Goal: Navigation & Orientation: Find specific page/section

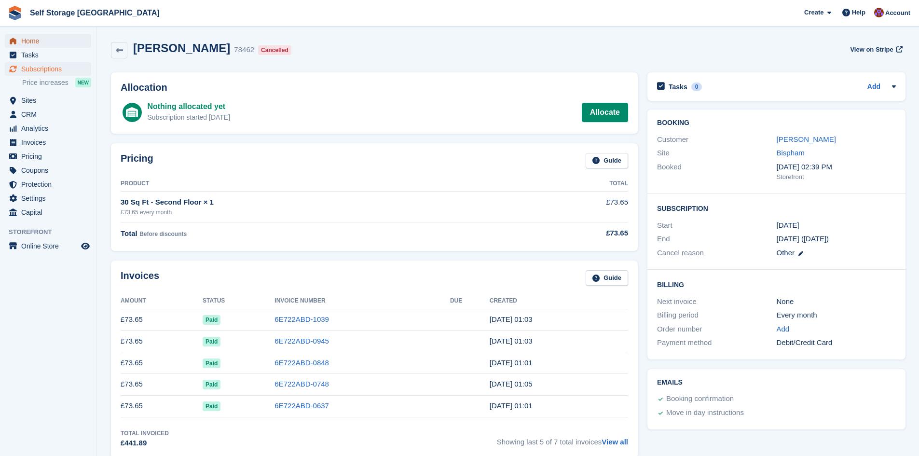
click at [32, 39] on span "Home" at bounding box center [50, 41] width 58 height 14
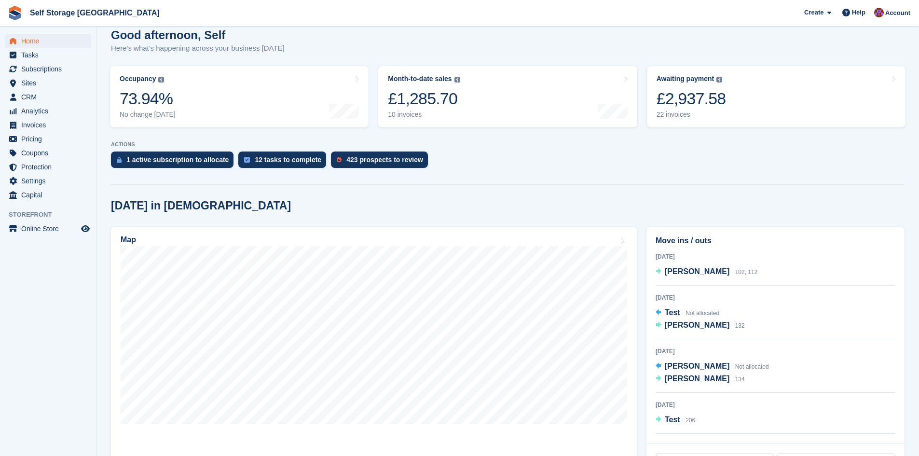
scroll to position [241, 0]
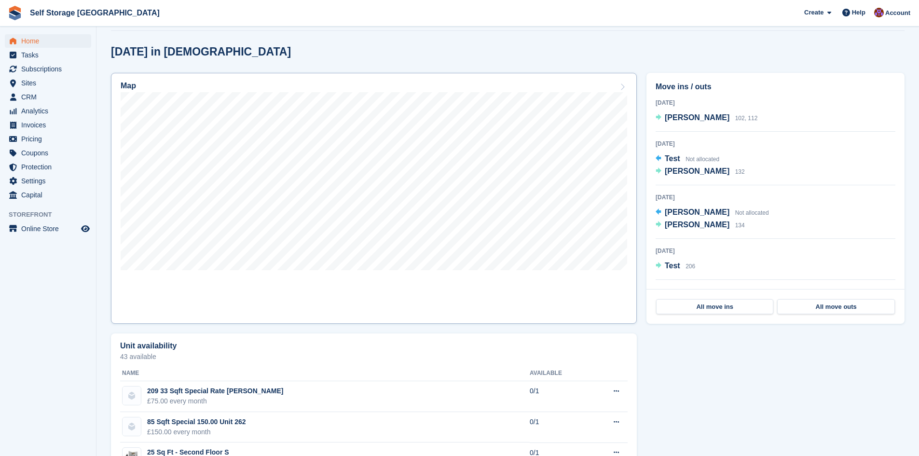
click at [320, 302] on link "Map" at bounding box center [374, 198] width 526 height 251
